Goal: Check status: Check status

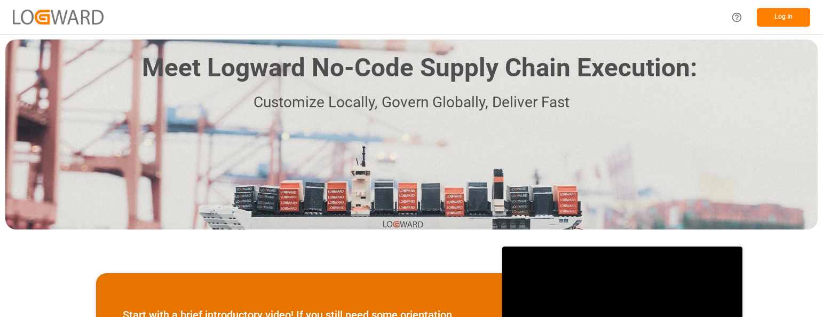
click at [787, 17] on button "Log In" at bounding box center [783, 17] width 53 height 19
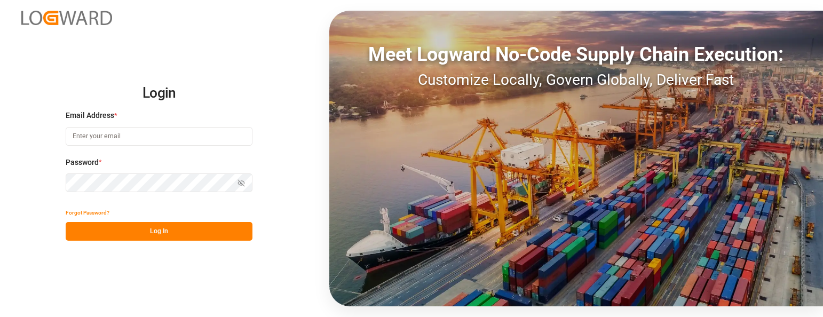
type input "[PERSON_NAME][EMAIL_ADDRESS][PERSON_NAME][DOMAIN_NAME]"
click at [194, 226] on button "Log In" at bounding box center [159, 231] width 187 height 19
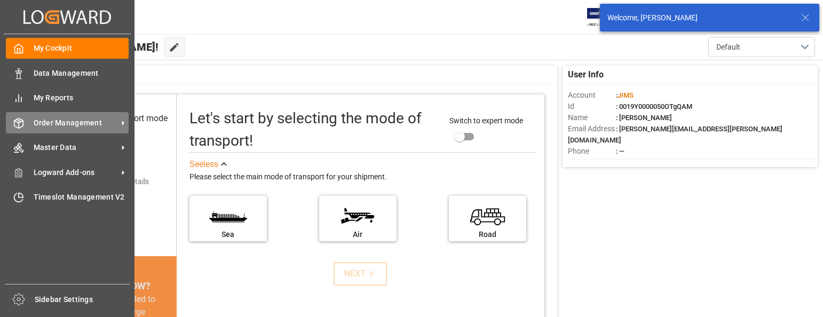
click at [70, 124] on span "Order Management" at bounding box center [76, 122] width 84 height 11
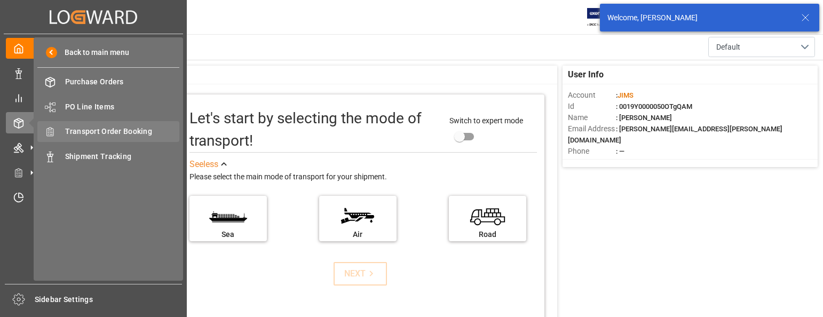
click at [125, 132] on span "Transport Order Booking" at bounding box center [122, 131] width 115 height 11
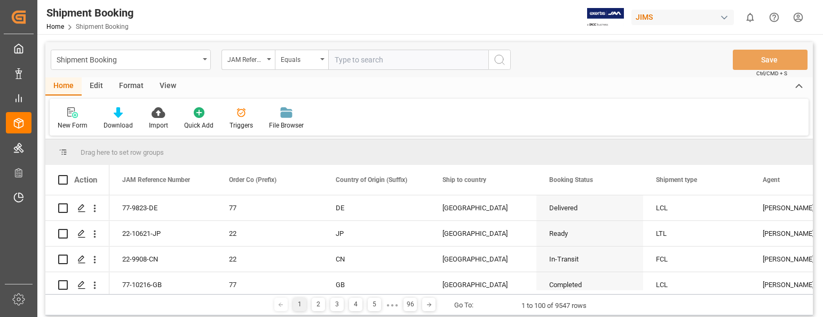
click at [383, 61] on input "text" at bounding box center [408, 60] width 160 height 20
type input "22-10431-[GEOGRAPHIC_DATA]"
click at [496, 59] on icon "search button" at bounding box center [499, 59] width 13 height 13
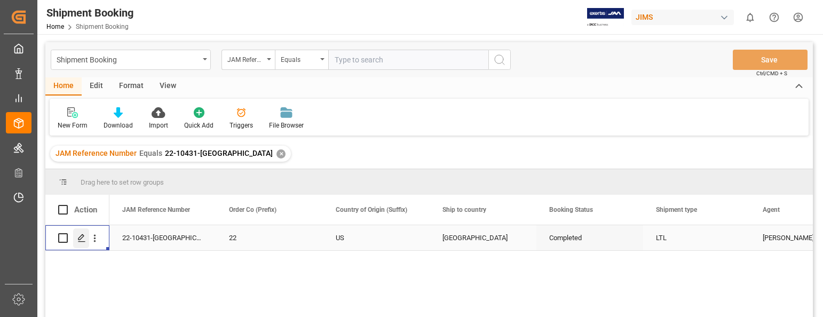
click at [81, 236] on icon "Press SPACE to select this row." at bounding box center [81, 238] width 9 height 9
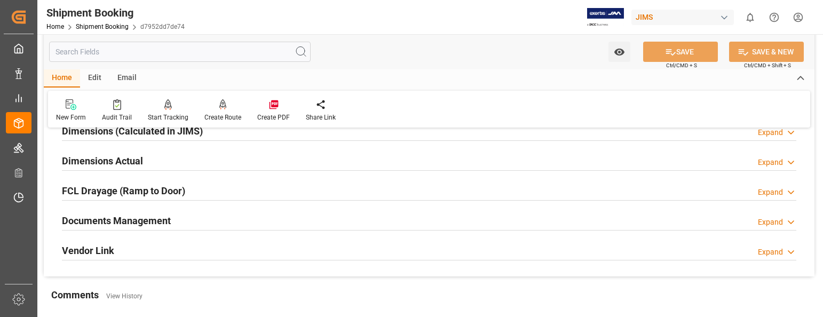
scroll to position [267, 0]
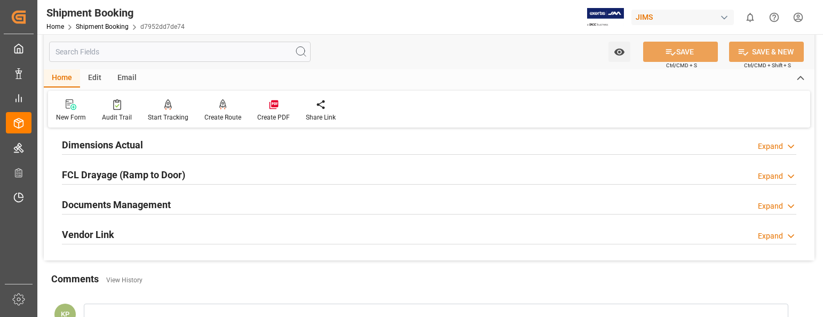
click at [775, 205] on div "Expand" at bounding box center [770, 206] width 25 height 11
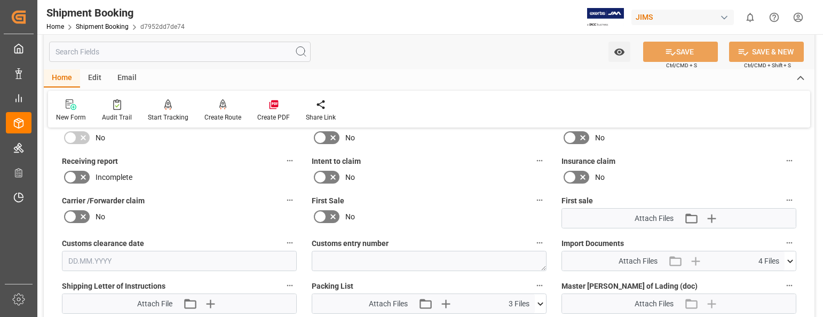
scroll to position [481, 0]
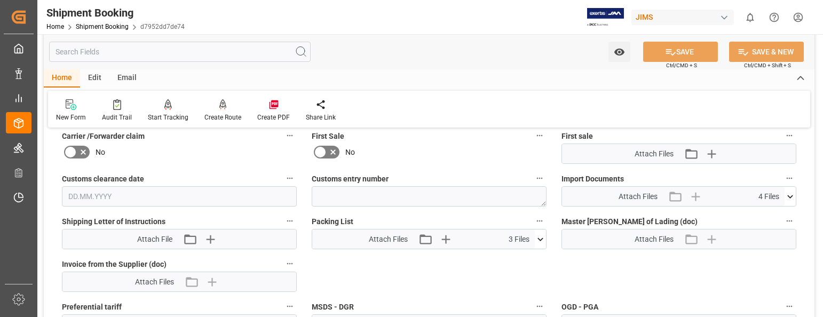
click at [791, 195] on icon at bounding box center [790, 196] width 11 height 11
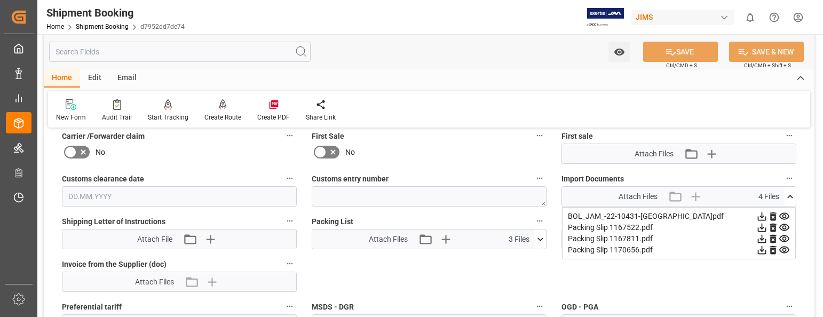
click at [760, 218] on icon at bounding box center [762, 216] width 11 height 11
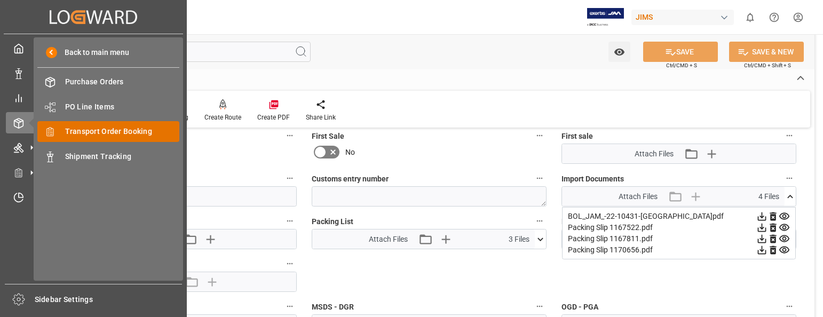
click at [105, 130] on span "Transport Order Booking" at bounding box center [122, 131] width 115 height 11
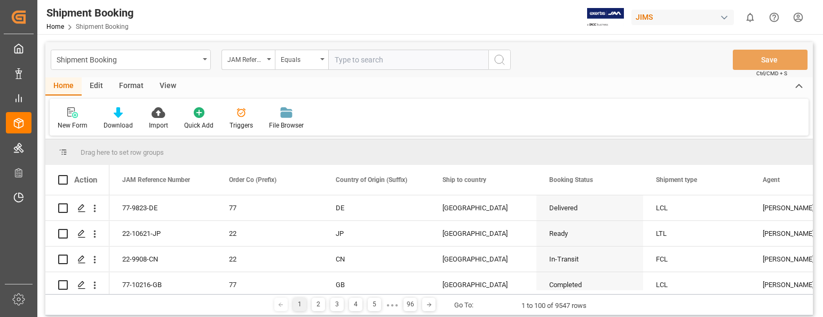
click at [372, 57] on input "text" at bounding box center [408, 60] width 160 height 20
type input "22-9321-CN"
click at [497, 58] on icon "search button" at bounding box center [499, 59] width 13 height 13
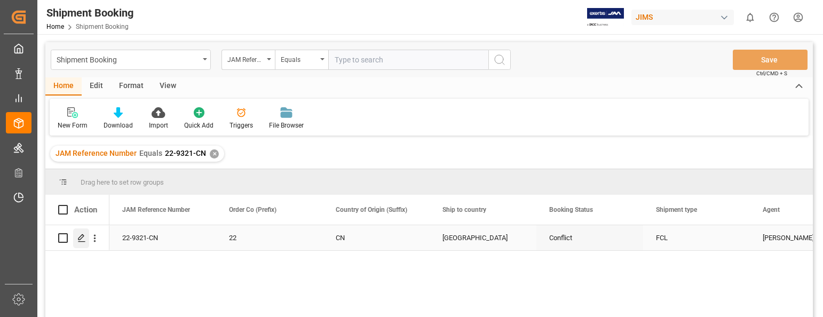
click at [83, 240] on icon "Press SPACE to select this row." at bounding box center [81, 238] width 9 height 9
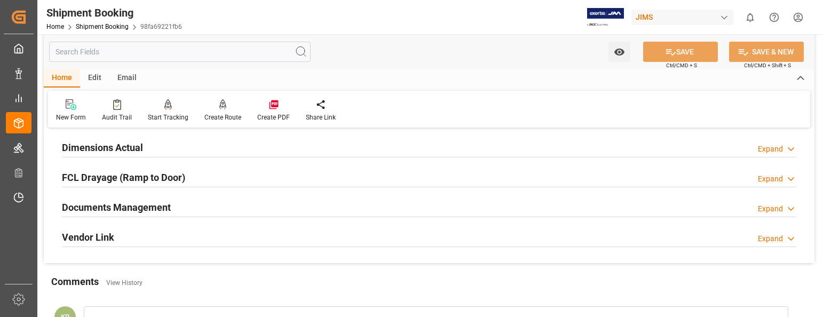
scroll to position [267, 0]
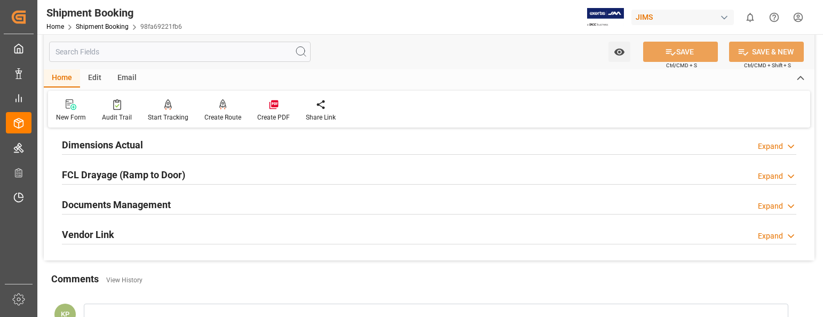
click at [764, 204] on div "Expand" at bounding box center [770, 206] width 25 height 11
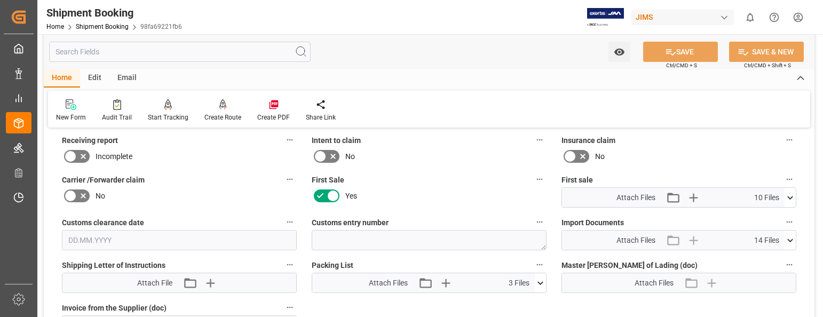
scroll to position [427, 0]
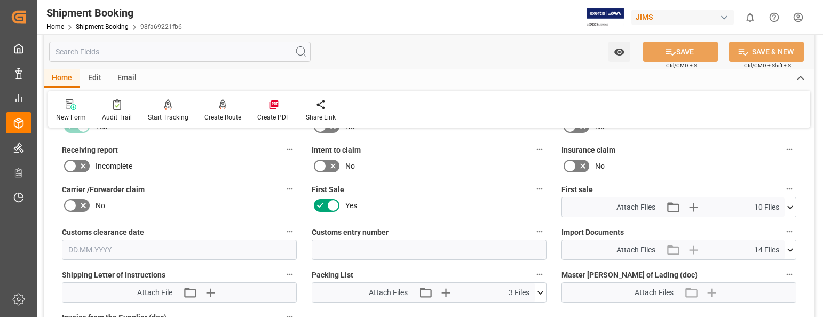
click at [791, 248] on icon at bounding box center [790, 250] width 11 height 11
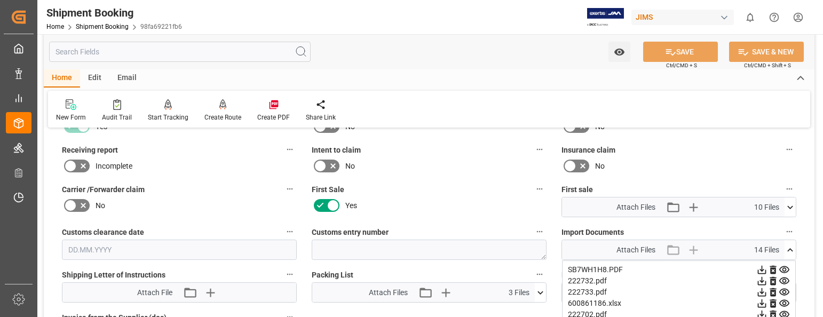
scroll to position [481, 0]
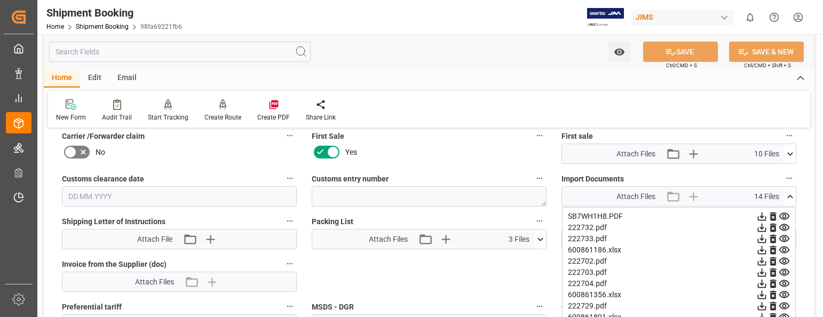
click at [763, 260] on icon at bounding box center [762, 261] width 11 height 11
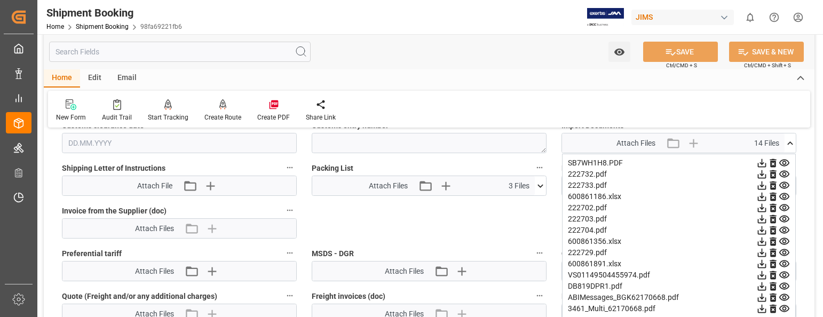
click at [761, 229] on icon at bounding box center [762, 230] width 11 height 11
click at [763, 251] on icon at bounding box center [762, 252] width 11 height 11
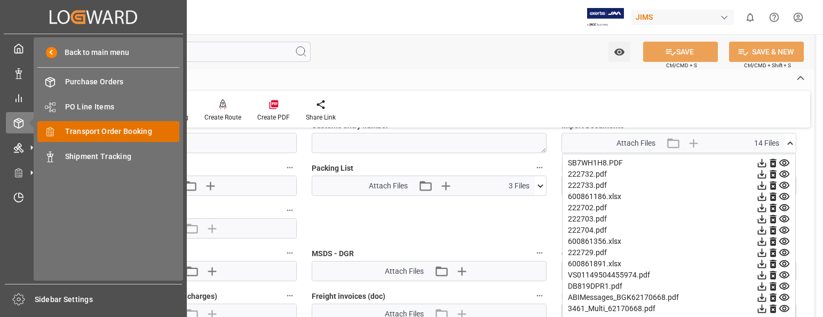
click at [125, 128] on span "Transport Order Booking" at bounding box center [122, 131] width 115 height 11
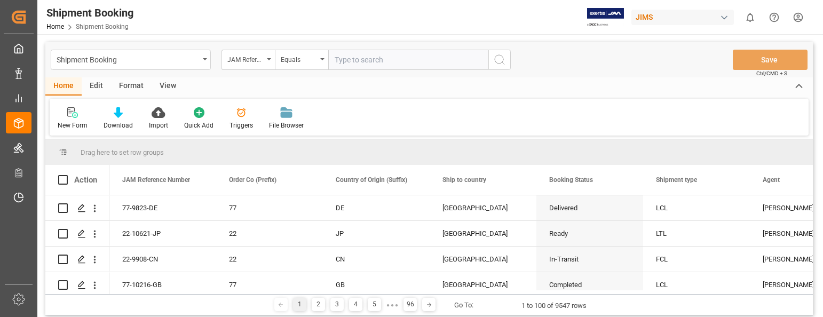
click at [373, 58] on input "text" at bounding box center [408, 60] width 160 height 20
click at [381, 55] on input "text" at bounding box center [408, 60] width 160 height 20
type input "22-9907-CN"
click at [501, 57] on icon "search button" at bounding box center [499, 59] width 13 height 13
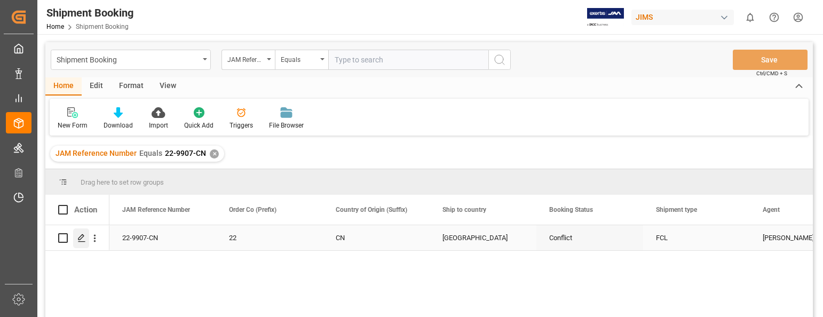
click at [81, 238] on icon "Press SPACE to select this row." at bounding box center [81, 238] width 9 height 9
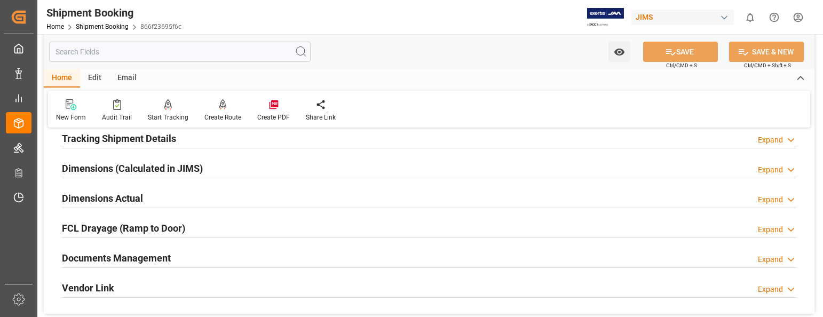
scroll to position [267, 0]
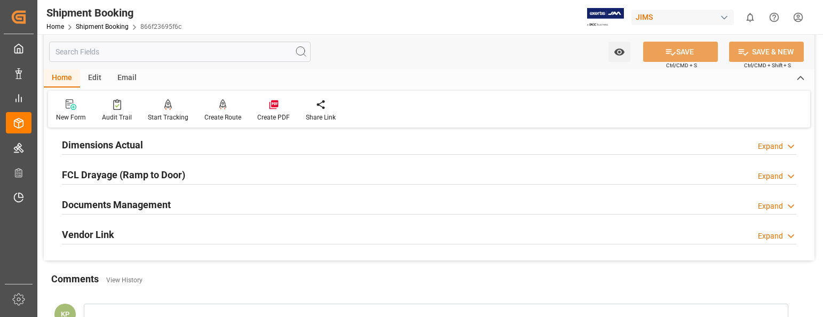
click at [769, 204] on div "Expand" at bounding box center [770, 206] width 25 height 11
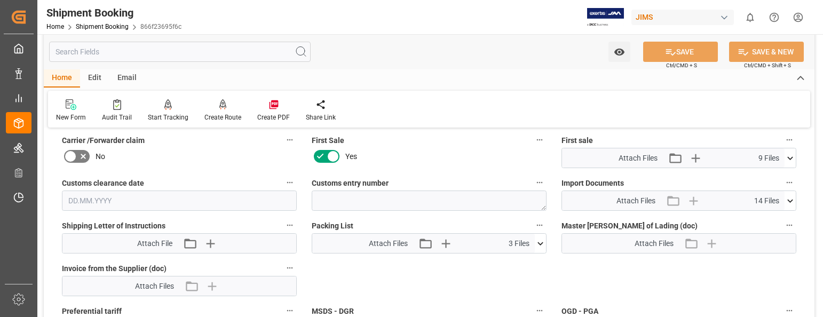
scroll to position [481, 0]
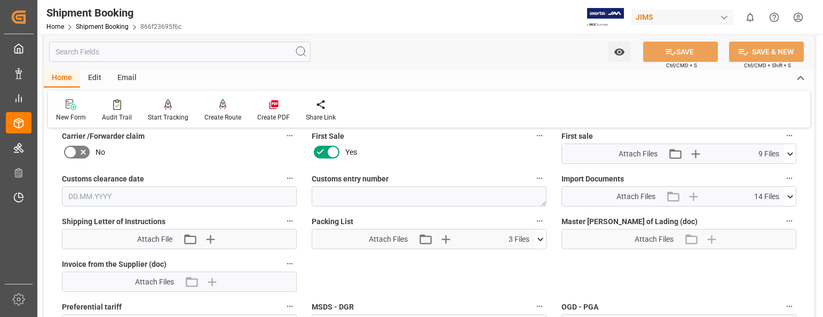
click at [789, 196] on icon at bounding box center [791, 196] width 6 height 3
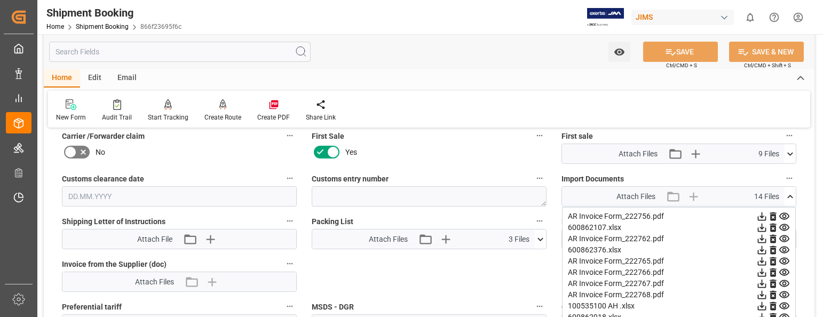
click at [761, 240] on icon at bounding box center [762, 238] width 11 height 11
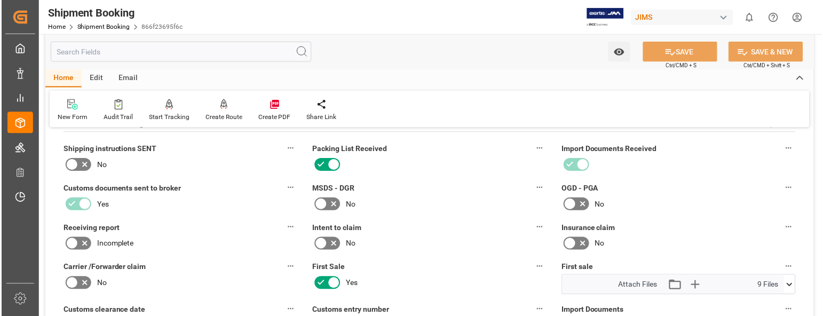
scroll to position [320, 0]
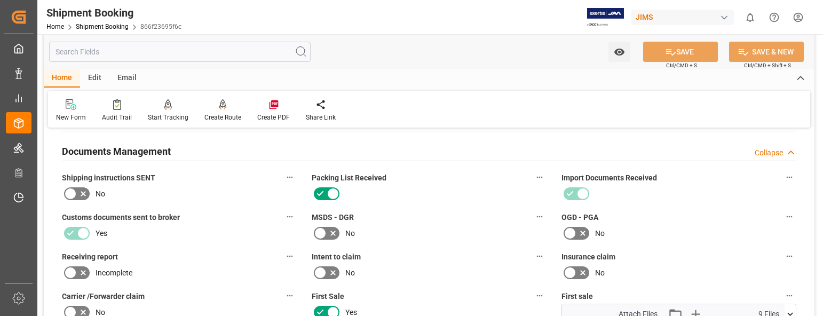
click at [798, 17] on html "Created by potrace 1.15, written by [PERSON_NAME] [DATE]-[DATE] Created by potr…" at bounding box center [411, 158] width 823 height 316
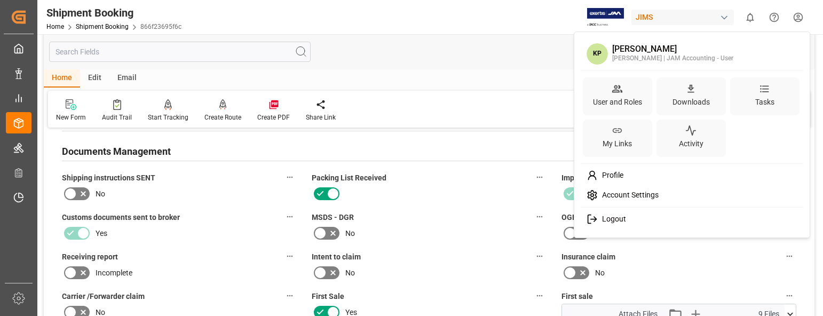
click at [621, 219] on span "Logout" at bounding box center [612, 220] width 28 height 10
